Goal: Leave review/rating

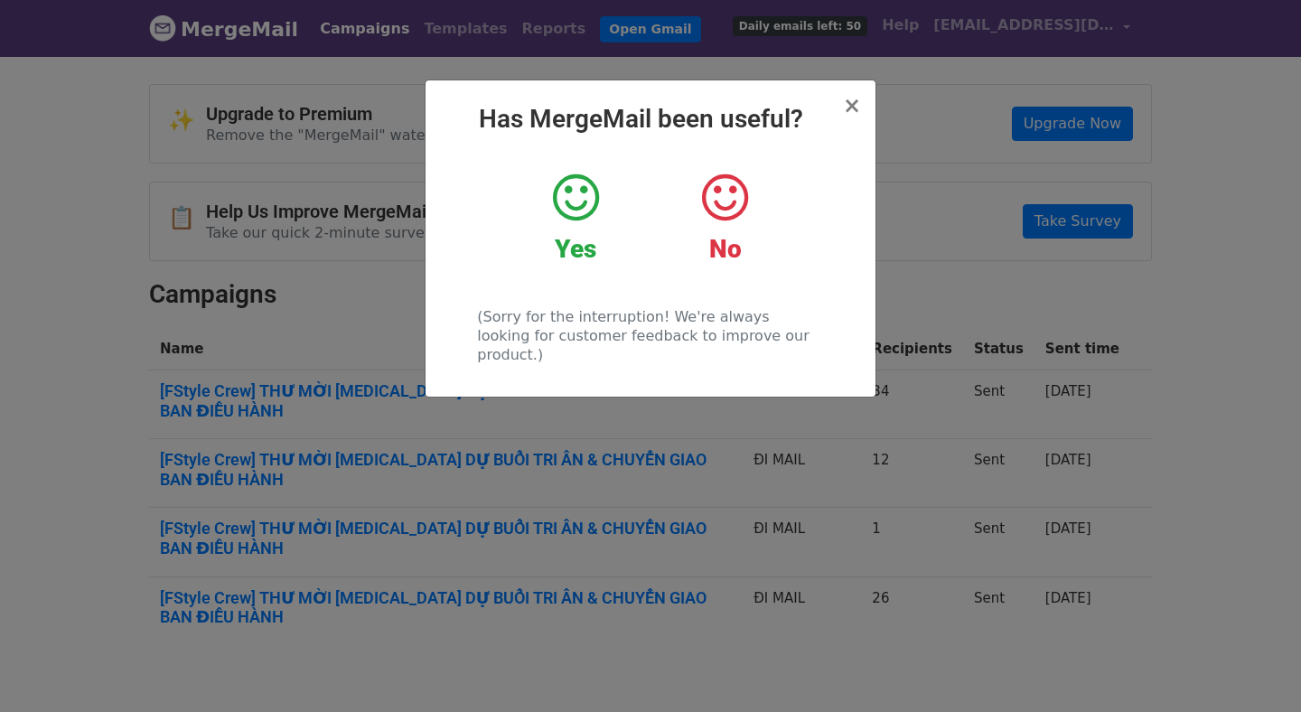
click at [577, 211] on icon at bounding box center [576, 198] width 46 height 54
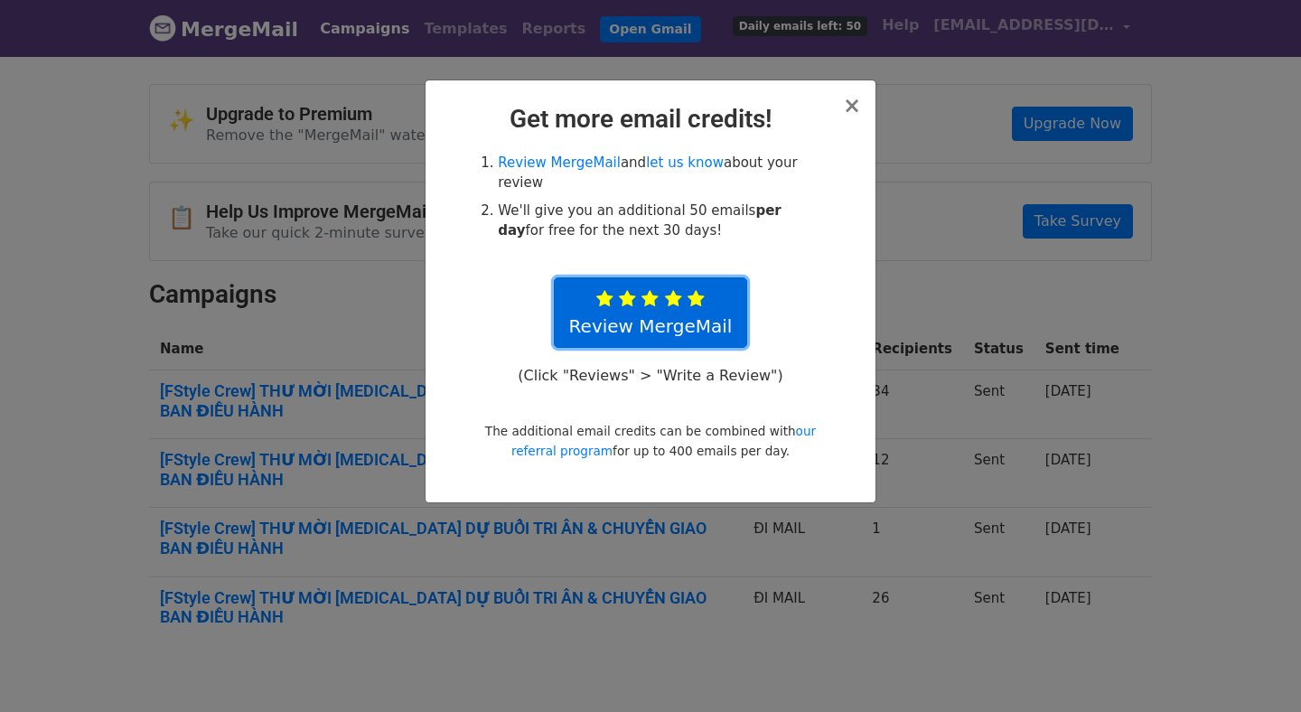
click at [687, 305] on icon at bounding box center [695, 299] width 17 height 18
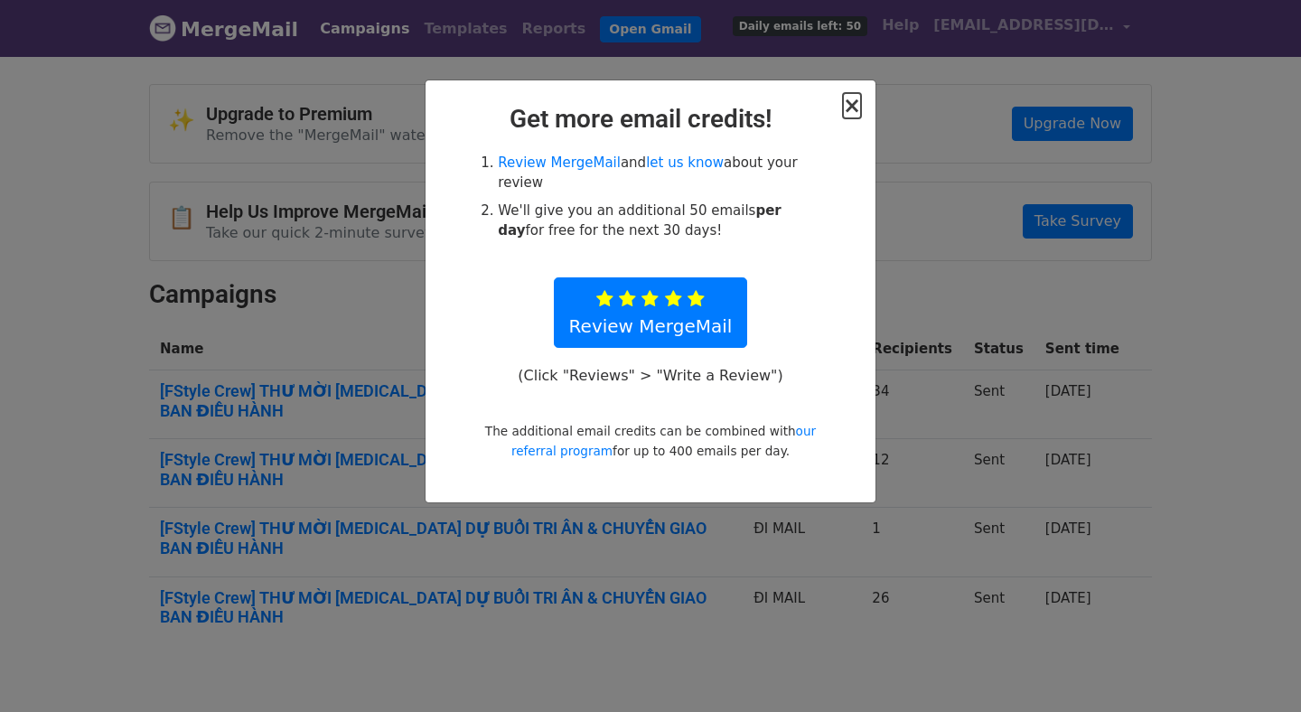
click at [854, 106] on span "×" at bounding box center [852, 105] width 18 height 25
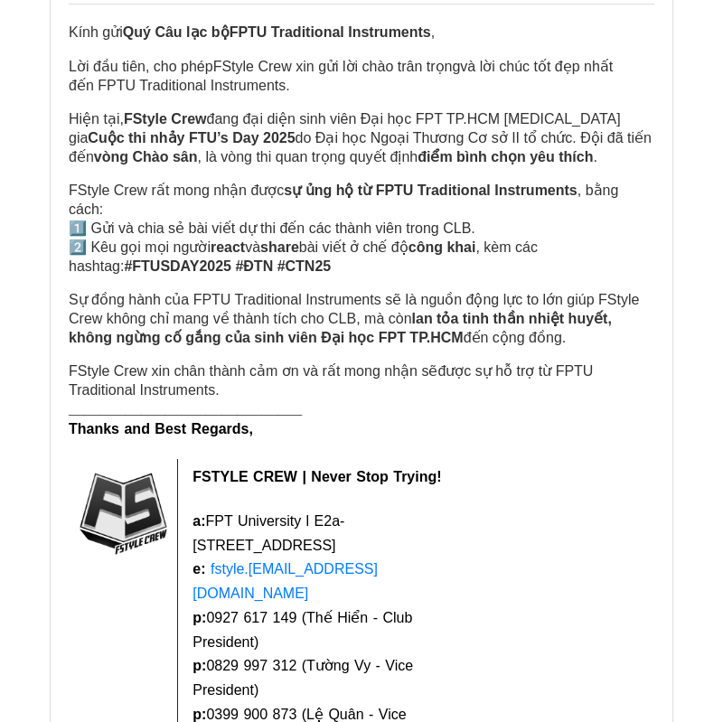
scroll to position [1375, 0]
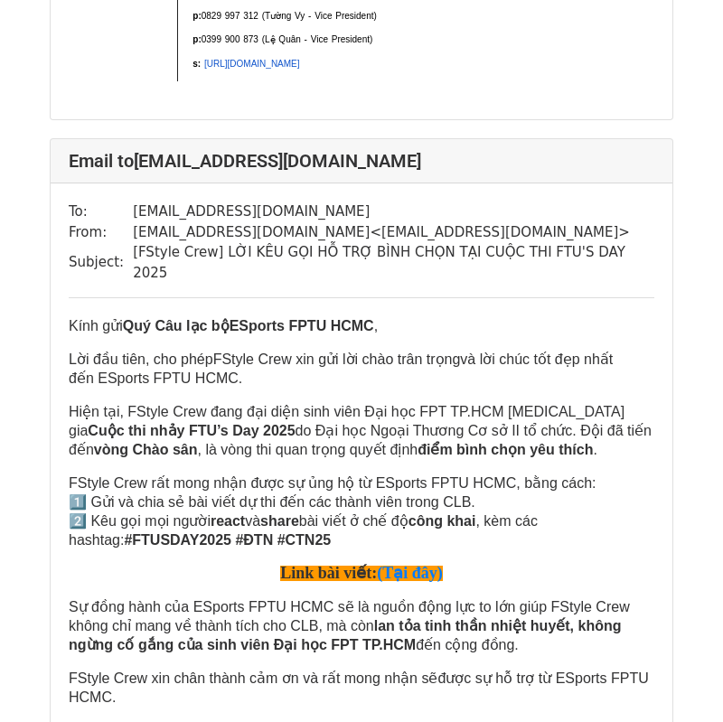
scroll to position [13195, 0]
